Goal: Transaction & Acquisition: Purchase product/service

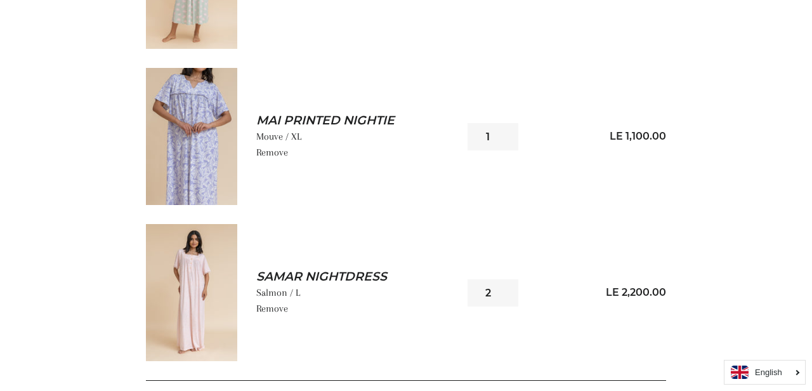
scroll to position [1119, 0]
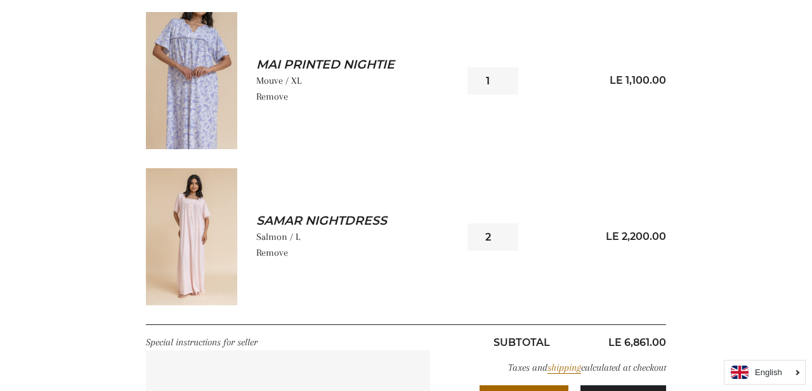
click at [188, 89] on img at bounding box center [191, 80] width 91 height 137
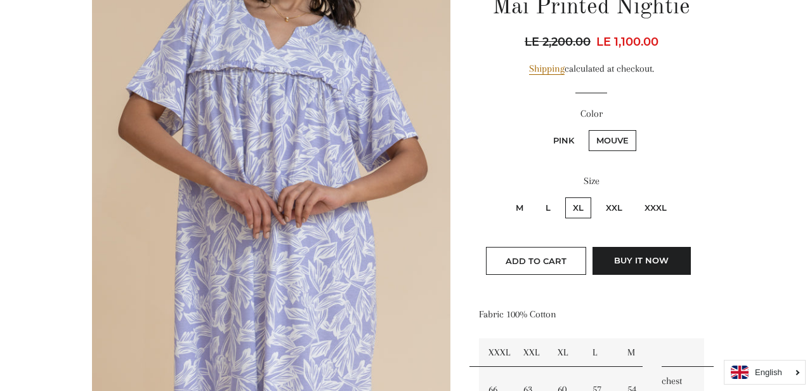
scroll to position [171, 0]
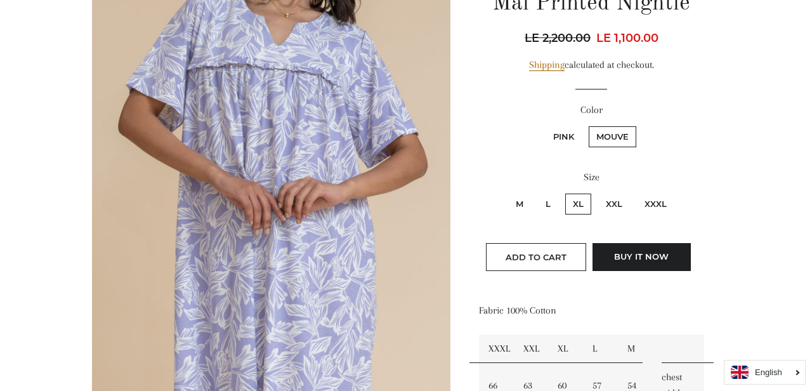
click at [664, 206] on label "XXXL" at bounding box center [655, 204] width 37 height 21
click at [636, 192] on input "XXXL" at bounding box center [635, 192] width 1 height 1
radio input "true"
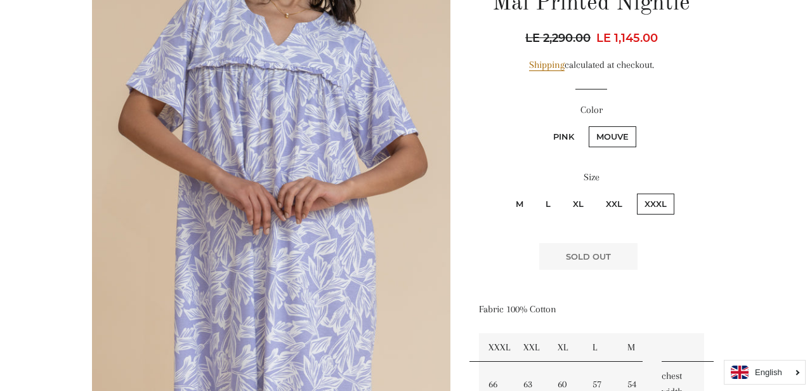
click at [557, 142] on label "Pink" at bounding box center [564, 136] width 36 height 21
click at [544, 125] on input "Pink" at bounding box center [544, 124] width 1 height 1
radio input "true"
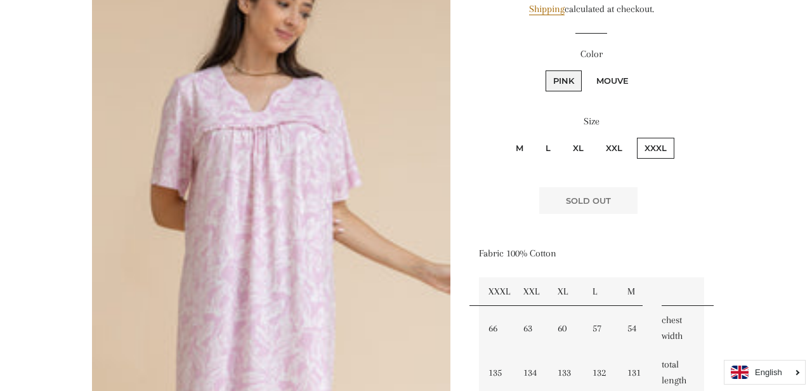
scroll to position [225, 0]
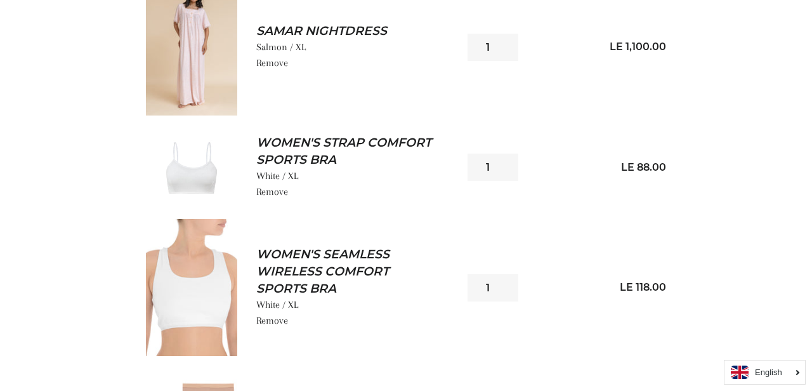
scroll to position [253, 0]
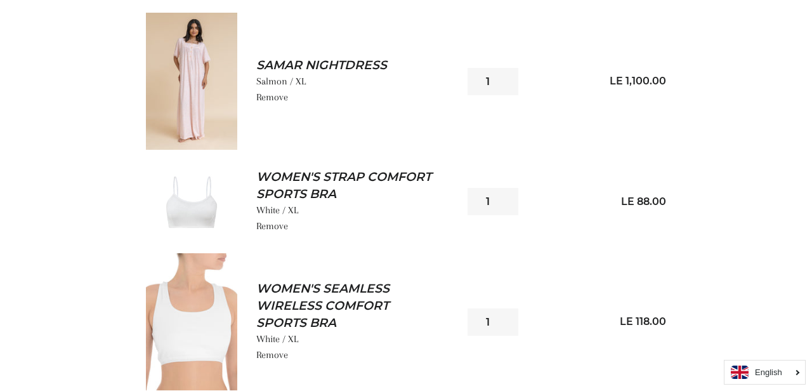
click at [199, 88] on img at bounding box center [191, 81] width 91 height 137
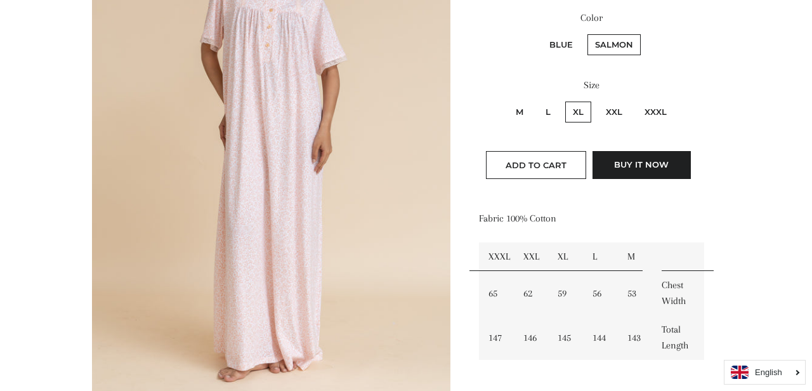
scroll to position [272, 0]
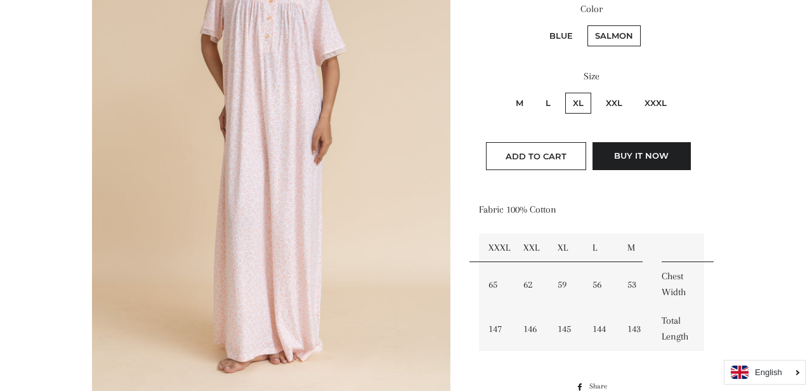
click at [284, 205] on img at bounding box center [271, 132] width 359 height 537
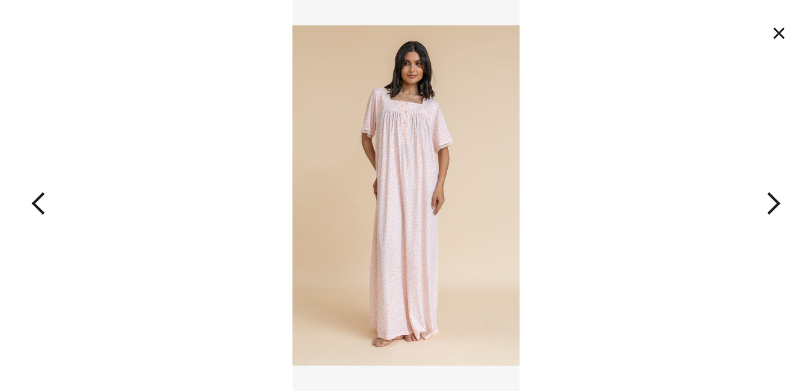
click at [771, 202] on button "button" at bounding box center [731, 195] width 162 height 391
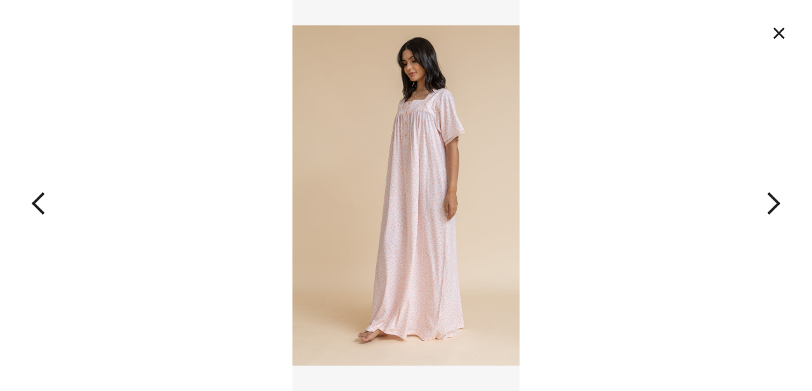
click at [771, 202] on button "button" at bounding box center [731, 195] width 162 height 391
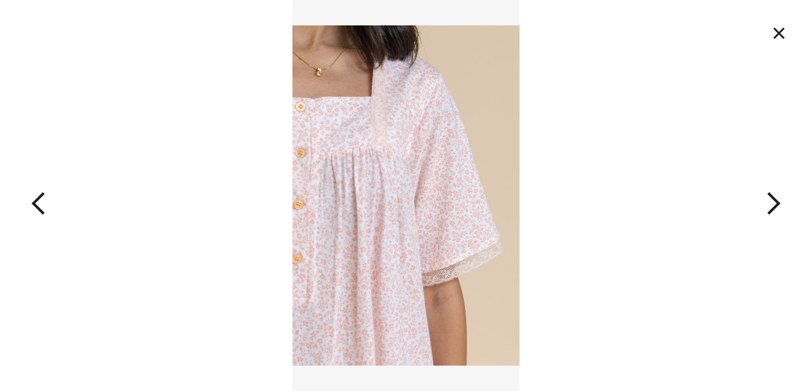
click at [777, 203] on button "button" at bounding box center [731, 195] width 162 height 391
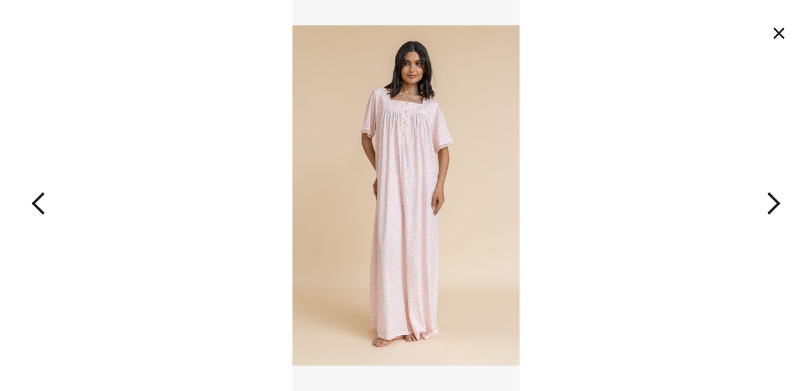
click at [777, 203] on button "button" at bounding box center [731, 195] width 162 height 391
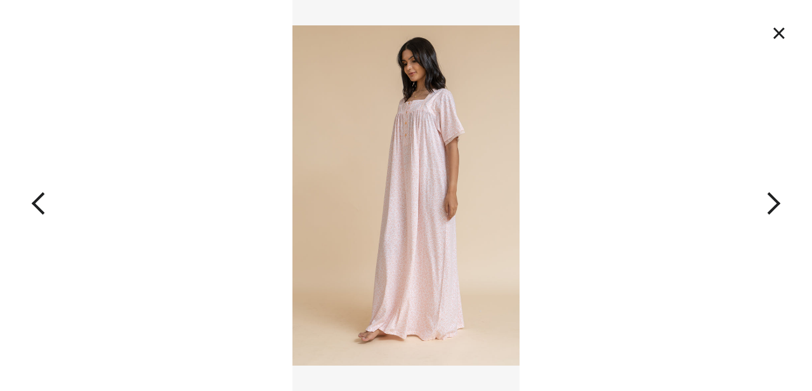
click at [777, 203] on button "button" at bounding box center [731, 195] width 162 height 391
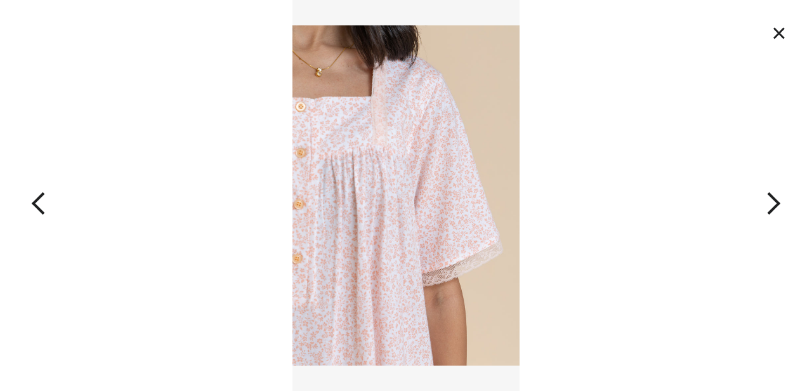
click at [777, 30] on button "×" at bounding box center [779, 33] width 28 height 28
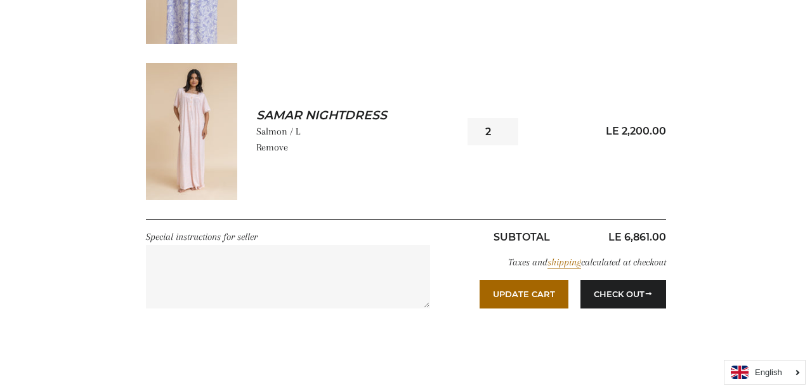
scroll to position [1228, 0]
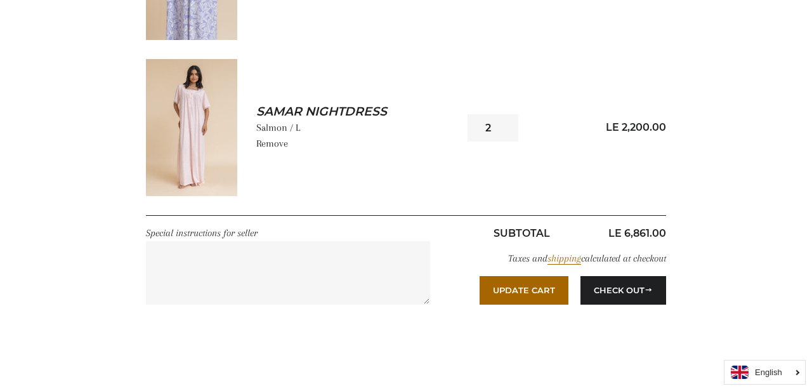
click at [271, 147] on link "Remove" at bounding box center [272, 143] width 32 height 11
